Goal: Information Seeking & Learning: Learn about a topic

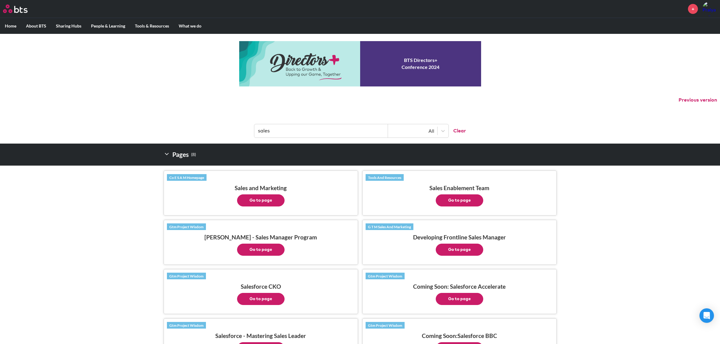
scroll to position [76, 0]
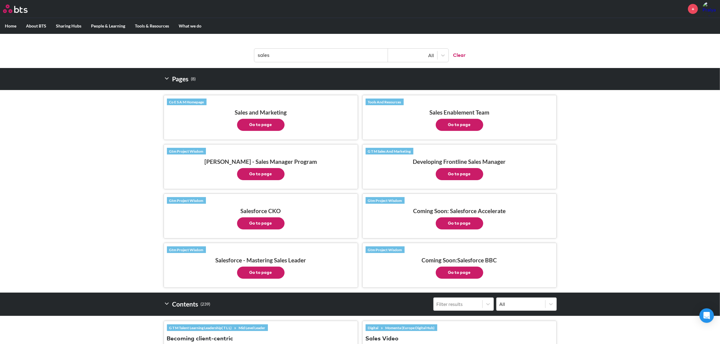
click at [229, 53] on header "sales All Clear" at bounding box center [360, 52] width 720 height 31
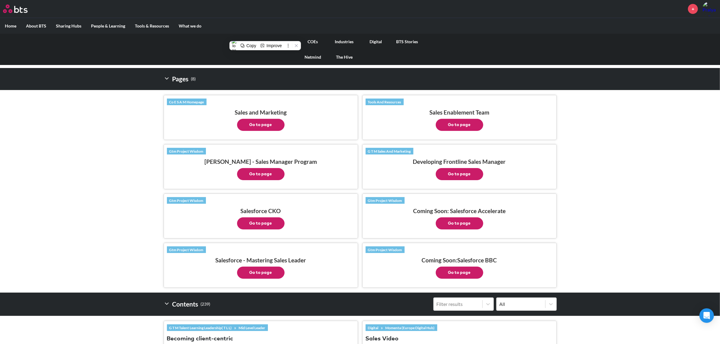
click at [351, 42] on link "Industries" at bounding box center [344, 42] width 31 height 16
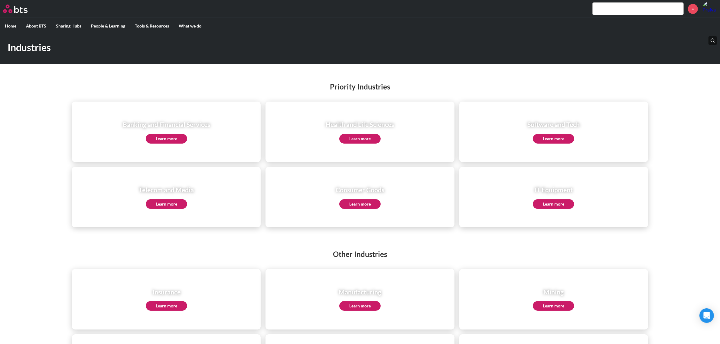
scroll to position [38, 0]
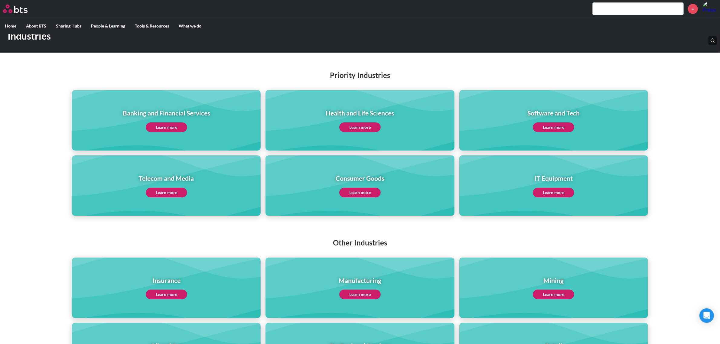
click at [374, 194] on link "Learn more" at bounding box center [359, 193] width 41 height 10
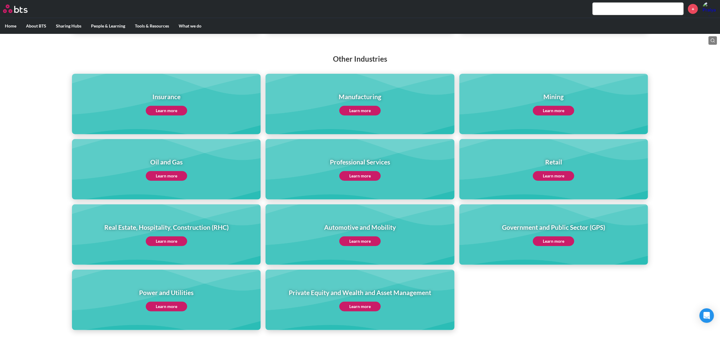
scroll to position [222, 0]
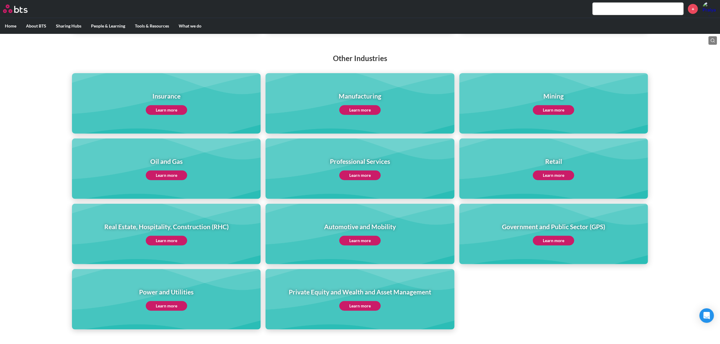
click at [362, 108] on link "Learn more" at bounding box center [359, 110] width 41 height 10
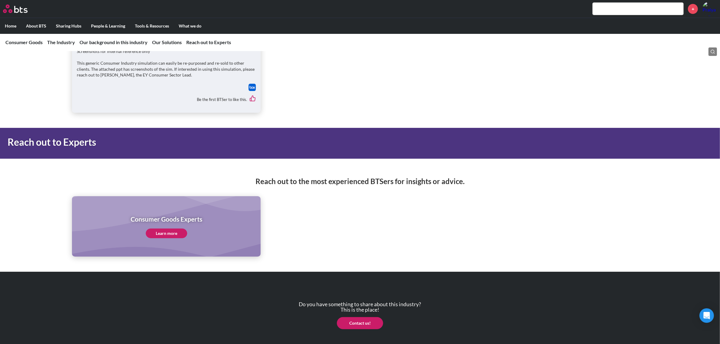
scroll to position [2968, 0]
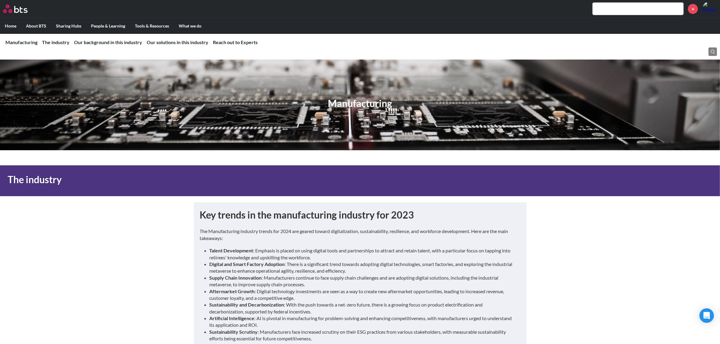
click at [371, 217] on h1 "Key trends in the manufacturing industry for 2023" at bounding box center [360, 215] width 321 height 14
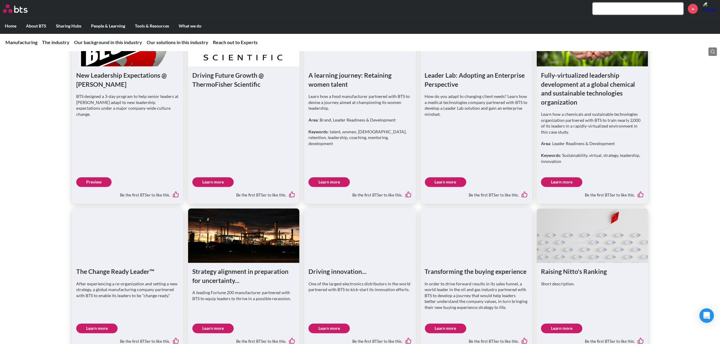
scroll to position [1286, 0]
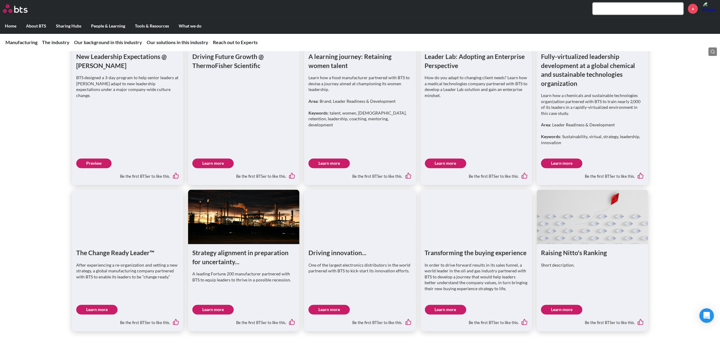
click at [462, 310] on link "Learn more" at bounding box center [445, 310] width 41 height 10
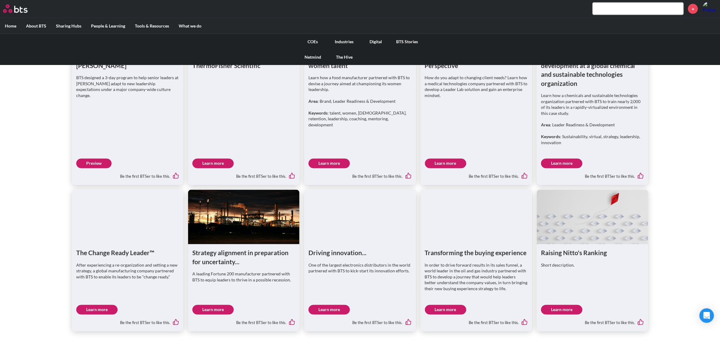
click at [409, 37] on link "BTS Stories" at bounding box center [407, 42] width 31 height 16
